Goal: Information Seeking & Learning: Find specific fact

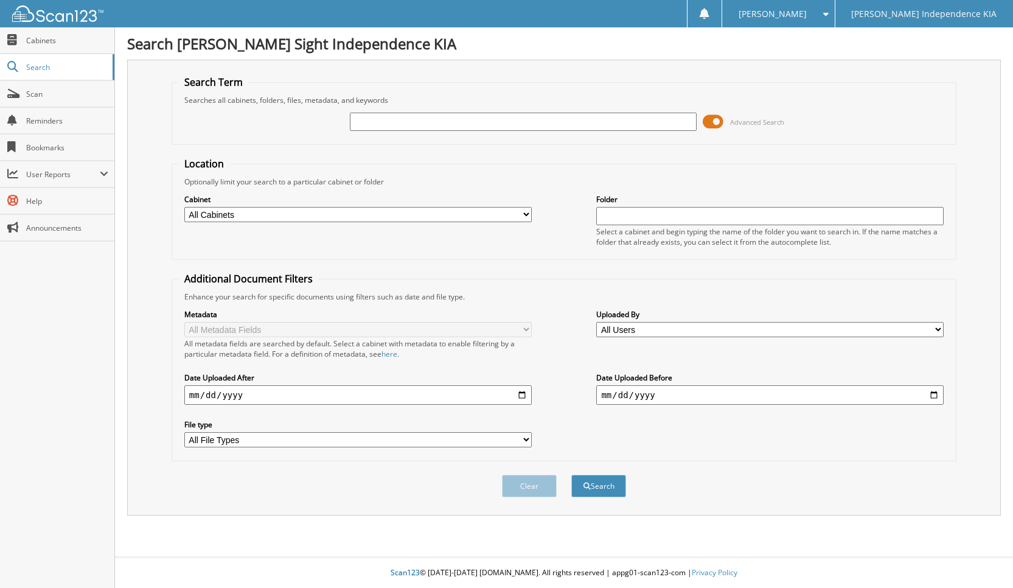
click at [370, 119] on input "text" at bounding box center [523, 122] width 347 height 18
type input "227012"
click at [571, 474] on button "Search" at bounding box center [598, 485] width 55 height 23
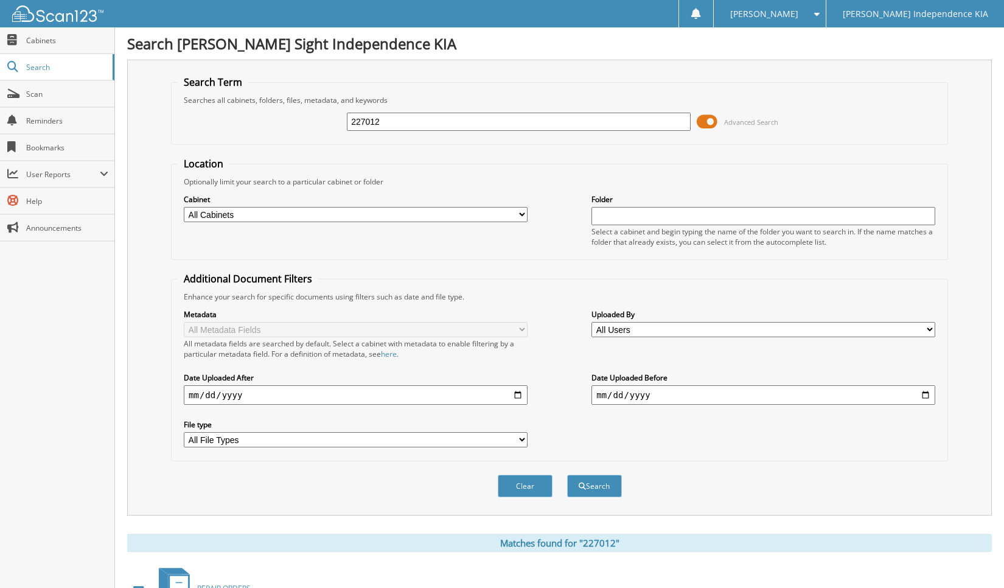
click at [708, 124] on span at bounding box center [706, 122] width 21 height 18
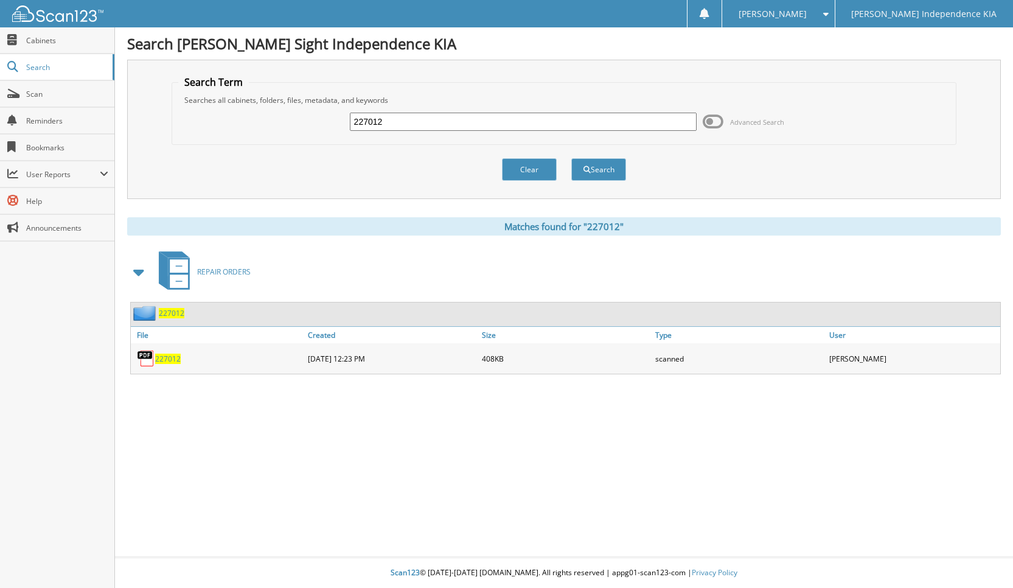
click at [170, 353] on span "227012" at bounding box center [168, 358] width 26 height 10
